Goal: Find specific page/section: Find specific page/section

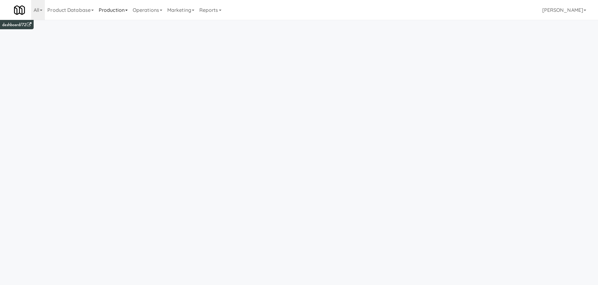
click at [118, 7] on link "Production" at bounding box center [113, 10] width 34 height 20
click at [130, 12] on link "Production" at bounding box center [113, 10] width 34 height 20
click at [154, 13] on link "Operations" at bounding box center [147, 10] width 35 height 20
click at [158, 48] on link "Operators" at bounding box center [155, 49] width 50 height 11
